Goal: Find specific page/section: Find specific page/section

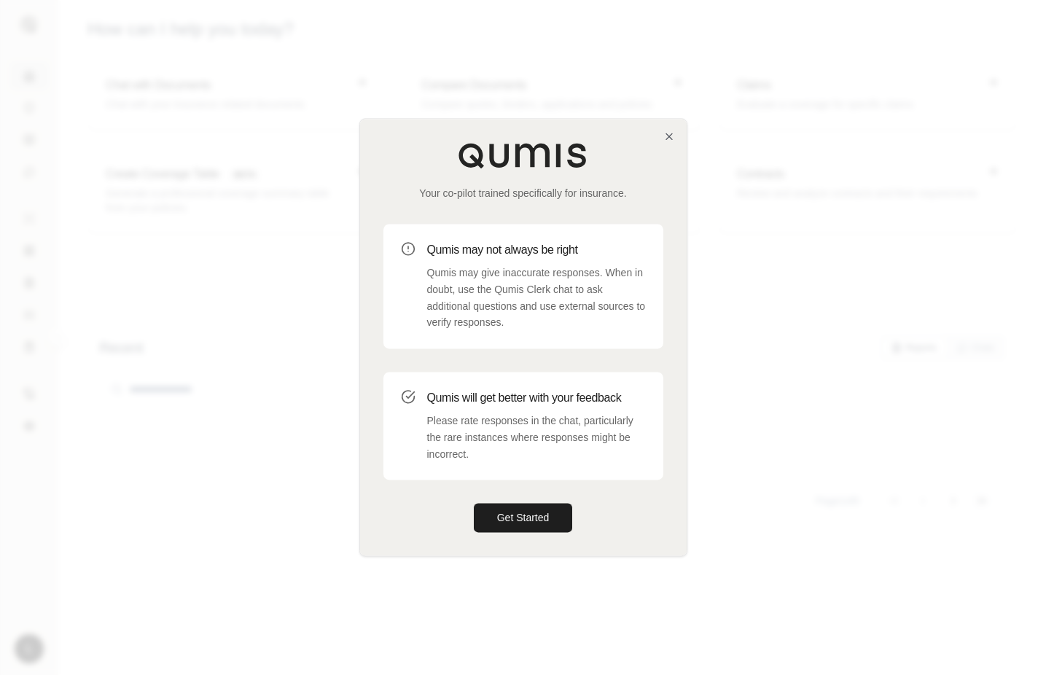
click at [774, 427] on div at bounding box center [523, 337] width 1046 height 675
